Goal: Information Seeking & Learning: Learn about a topic

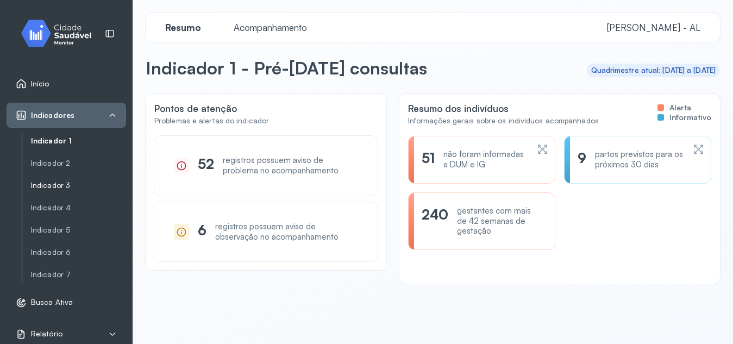
click at [56, 179] on link "Indicador 3" at bounding box center [78, 186] width 95 height 14
click at [56, 188] on link "Indicador 3" at bounding box center [78, 185] width 95 height 9
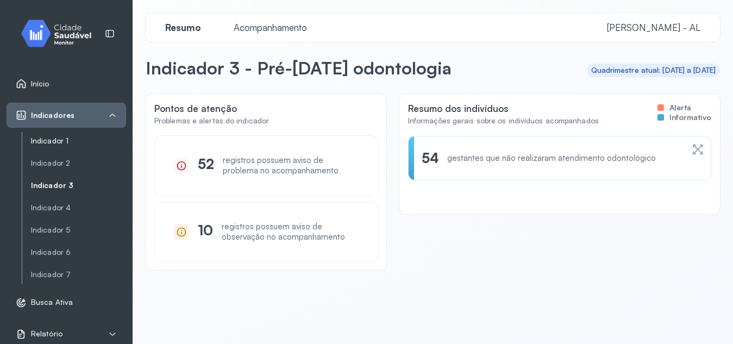
click at [55, 143] on link "Indicador 1" at bounding box center [78, 140] width 95 height 9
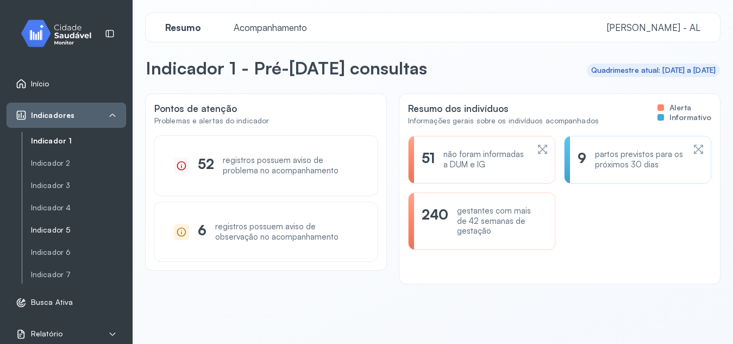
click at [51, 228] on link "Indicador 5" at bounding box center [78, 229] width 95 height 9
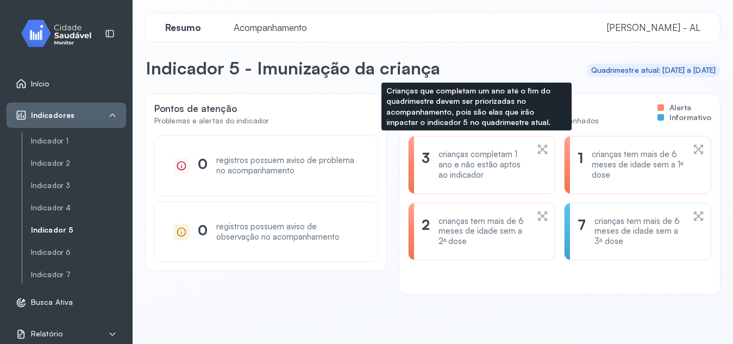
click at [537, 150] on icon at bounding box center [542, 149] width 11 height 13
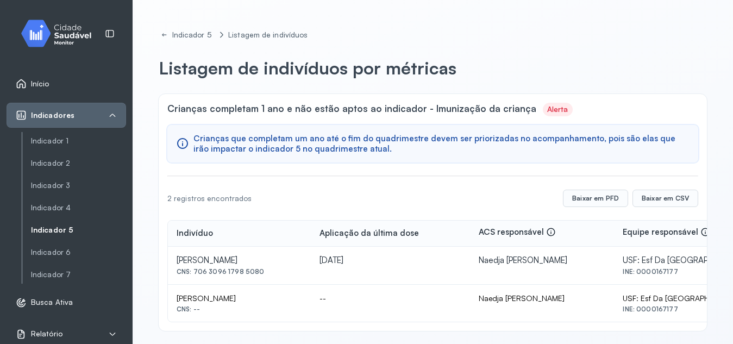
click at [54, 228] on link "Indicador 5" at bounding box center [78, 229] width 95 height 9
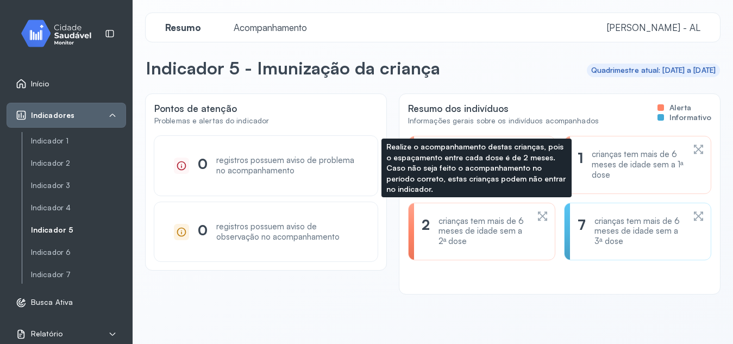
click at [538, 218] on icon at bounding box center [540, 215] width 5 height 9
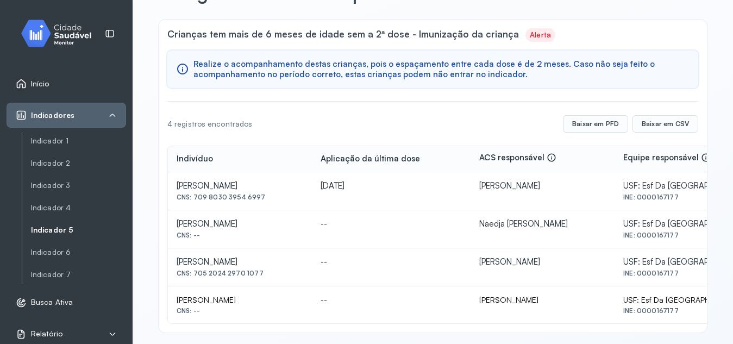
scroll to position [83, 0]
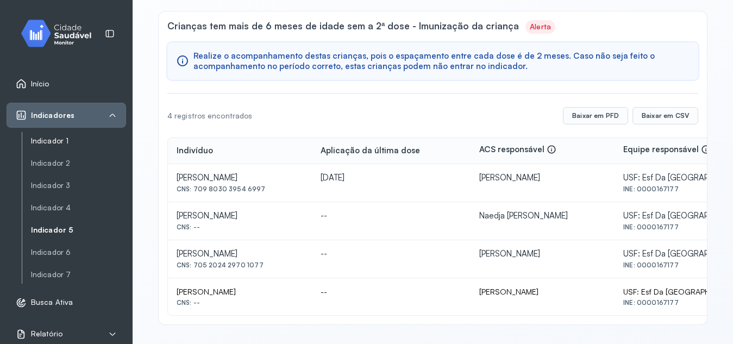
click at [55, 141] on link "Indicador 1" at bounding box center [78, 140] width 95 height 9
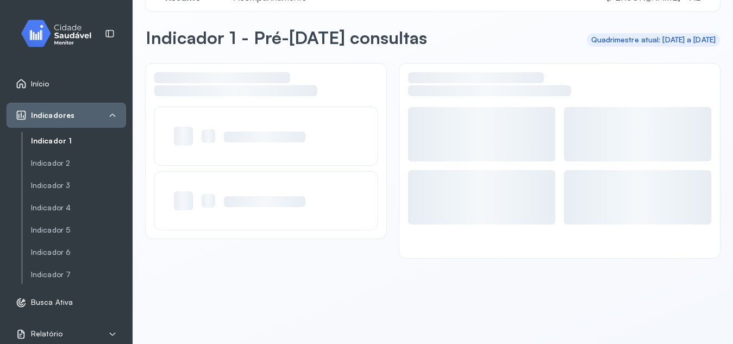
scroll to position [30, 0]
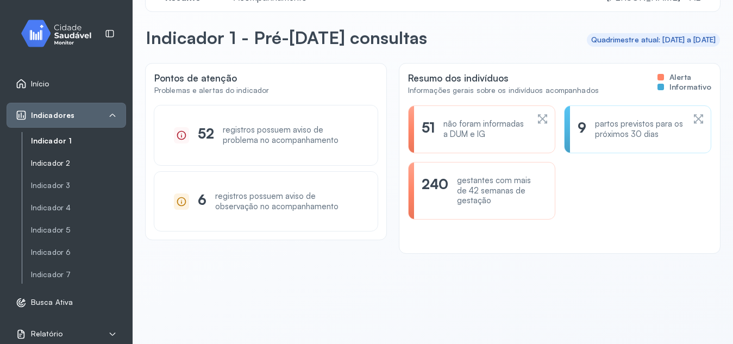
click at [49, 170] on link "Indicador 2" at bounding box center [78, 163] width 95 height 14
click at [54, 163] on link "Indicador 2" at bounding box center [78, 163] width 95 height 9
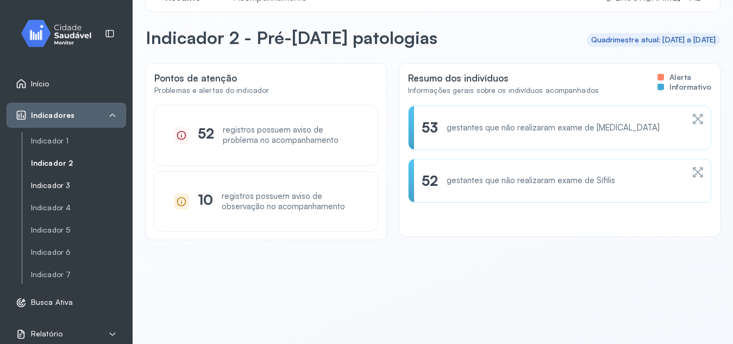
click at [51, 192] on link "Indicador 3" at bounding box center [78, 186] width 95 height 14
click at [45, 185] on link "Indicador 3" at bounding box center [78, 185] width 95 height 9
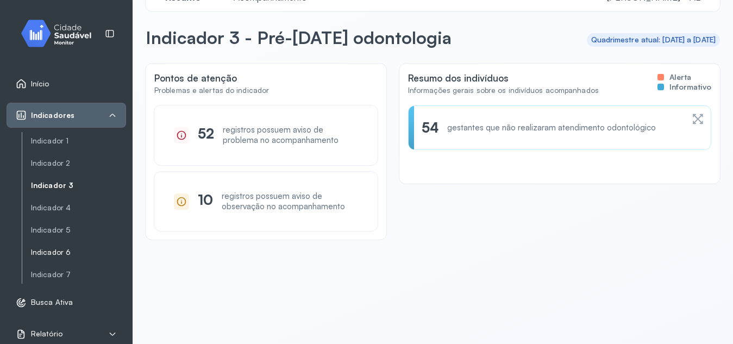
click at [51, 248] on link "Indicador 6" at bounding box center [78, 252] width 95 height 9
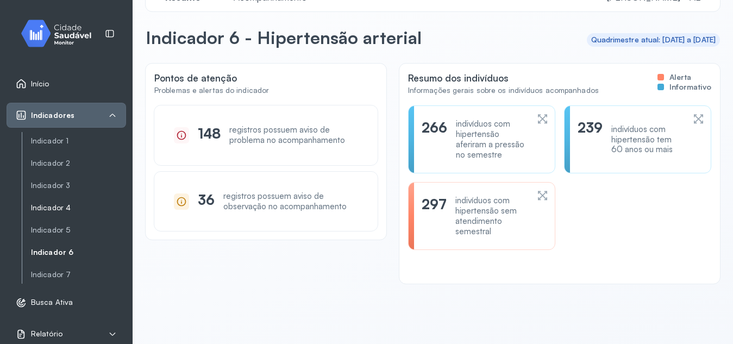
click at [55, 212] on link "Indicador 4" at bounding box center [78, 208] width 95 height 14
click at [51, 211] on link "Indicador 4" at bounding box center [78, 207] width 95 height 9
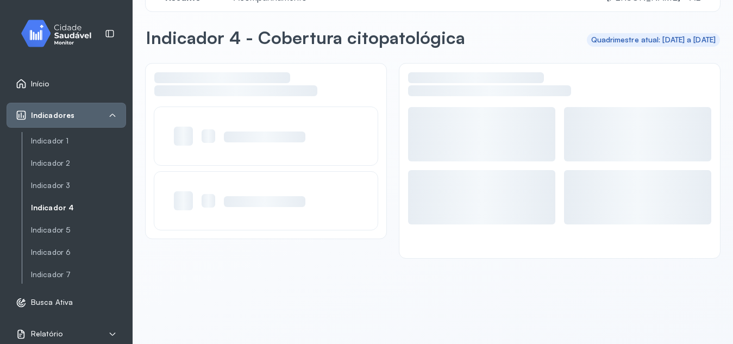
click at [51, 211] on link "Indicador 4" at bounding box center [78, 207] width 95 height 9
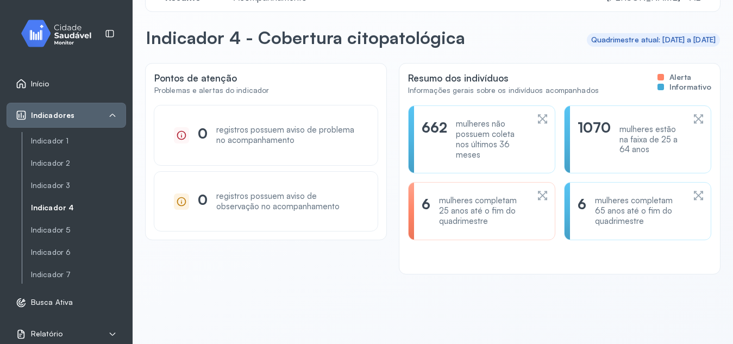
click at [542, 185] on div "6 mulheres completam 25 anos até o fim do quadrimestre" at bounding box center [481, 211] width 147 height 58
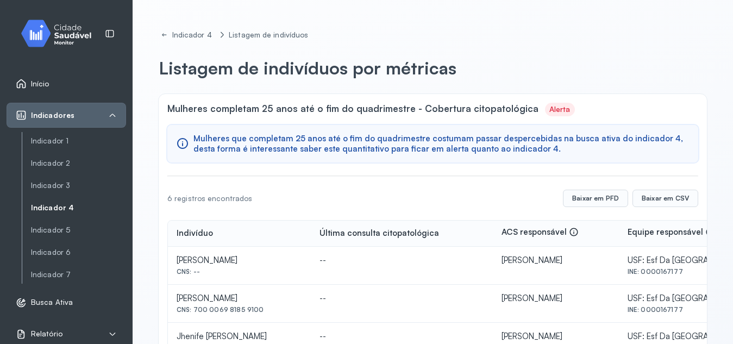
scroll to position [159, 0]
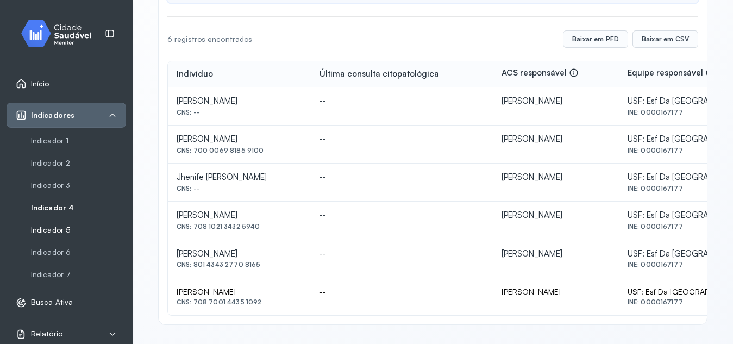
click at [55, 235] on link "Indicador 5" at bounding box center [78, 230] width 95 height 14
click at [55, 228] on link "Indicador 5" at bounding box center [78, 229] width 95 height 9
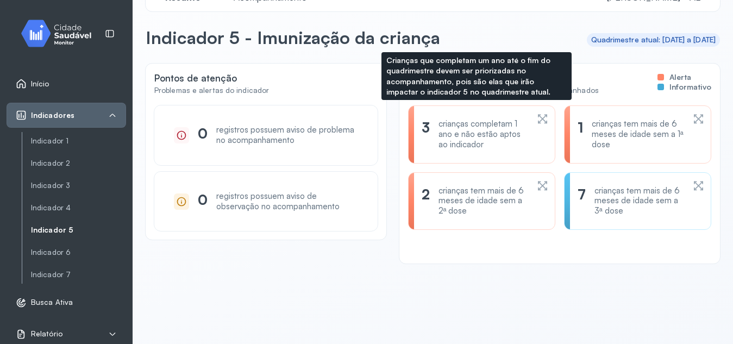
click at [527, 122] on div "3 crianças completam 1 ano e não estão aptos ao indicador" at bounding box center [481, 134] width 120 height 30
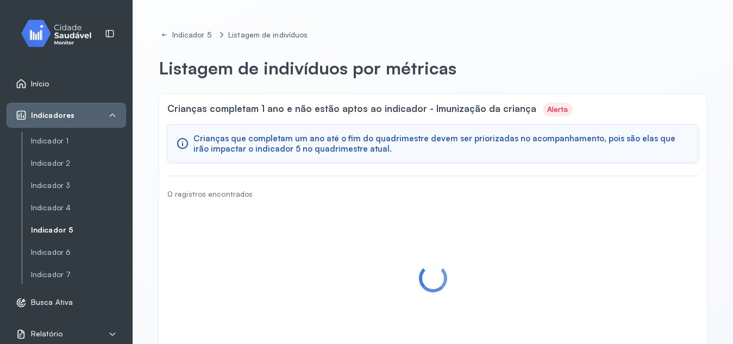
click at [48, 229] on link "Indicador 5" at bounding box center [78, 229] width 95 height 9
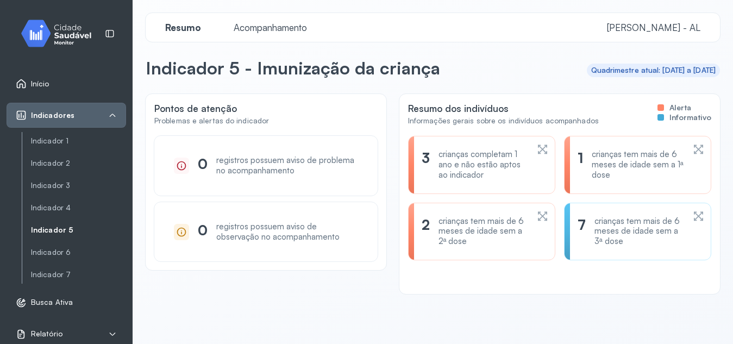
click at [538, 215] on icon at bounding box center [542, 216] width 11 height 13
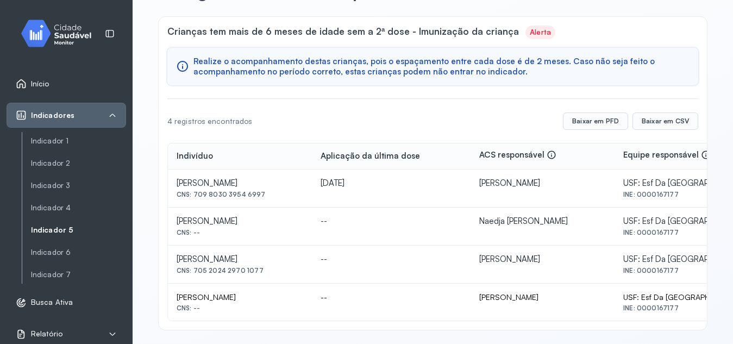
scroll to position [83, 0]
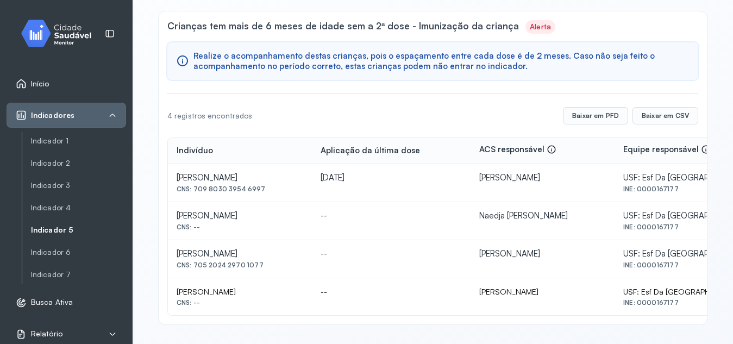
click at [64, 229] on link "Indicador 5" at bounding box center [78, 229] width 95 height 9
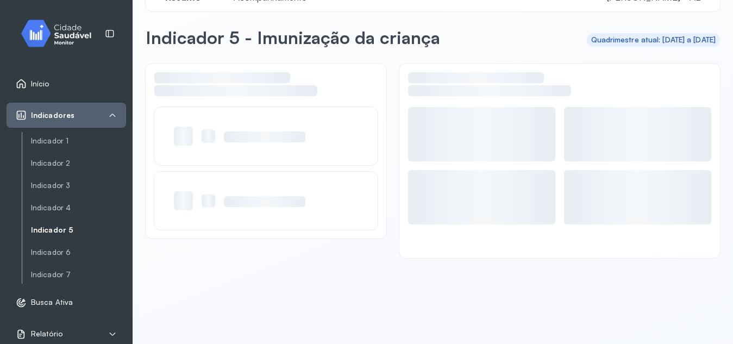
scroll to position [30, 0]
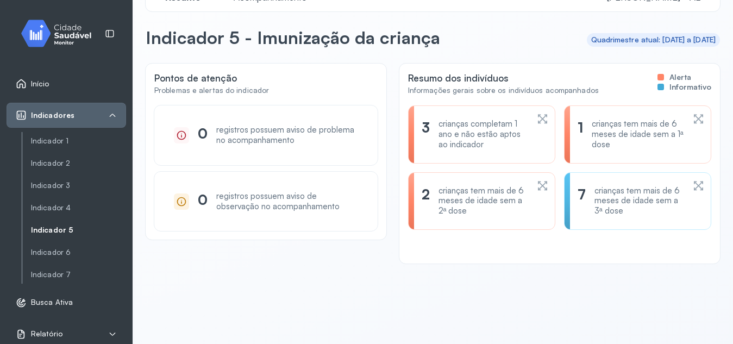
click at [678, 112] on div "1 crianças tem mais de 6 meses de idade sem a 1ª dose" at bounding box center [637, 134] width 147 height 58
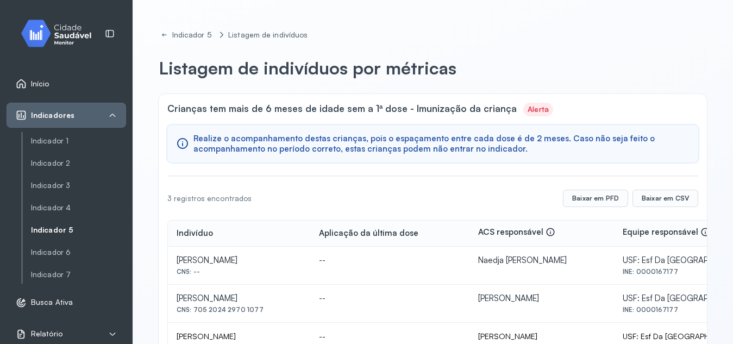
scroll to position [45, 0]
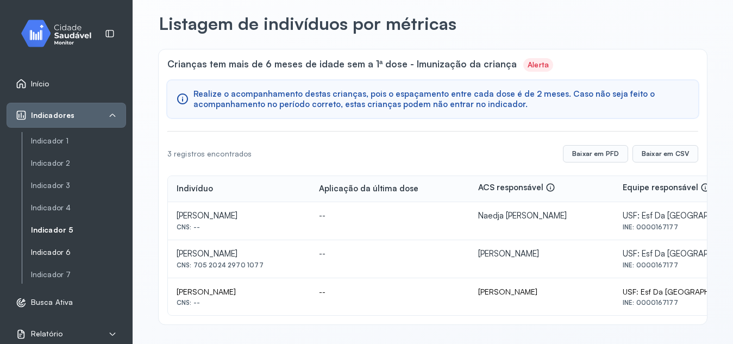
click at [58, 250] on link "Indicador 6" at bounding box center [78, 252] width 95 height 9
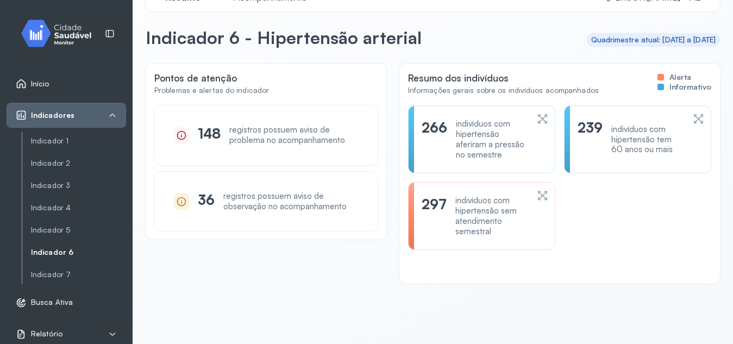
click at [37, 254] on link "Indicador 6" at bounding box center [78, 252] width 95 height 9
click at [236, 280] on div "Pontos de atenção Problemas e alertas do indicador 148 registros possuem aviso …" at bounding box center [433, 174] width 574 height 220
click at [62, 257] on link "Indicador 6" at bounding box center [78, 252] width 95 height 14
click at [497, 215] on div "indivíduos com hipertensão sem atendimento semestral" at bounding box center [491, 216] width 72 height 41
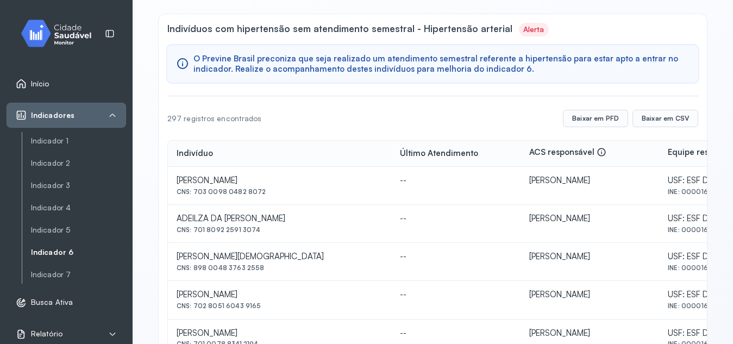
scroll to position [58, 0]
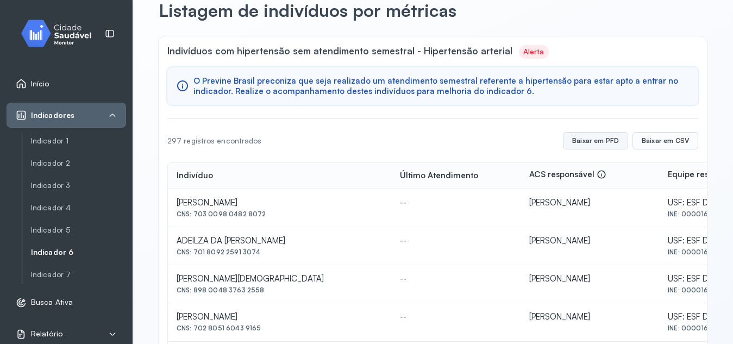
click at [612, 142] on button "Baixar em PFD" at bounding box center [595, 140] width 65 height 17
click at [634, 142] on button "Baixar em CSV" at bounding box center [665, 140] width 66 height 17
click at [637, 140] on button "Baixar em CSV" at bounding box center [665, 140] width 66 height 17
